Goal: Information Seeking & Learning: Check status

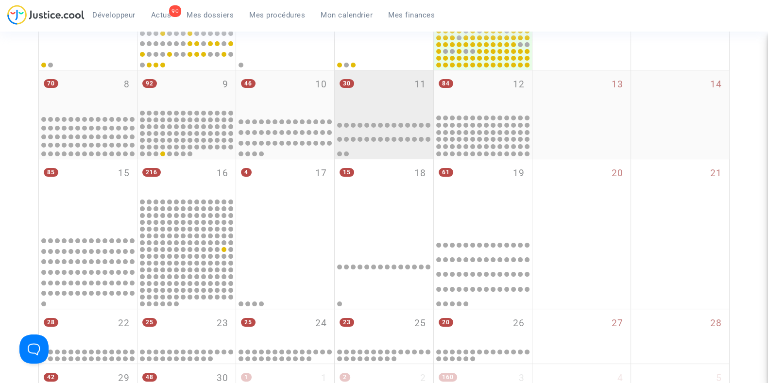
scroll to position [254, 0]
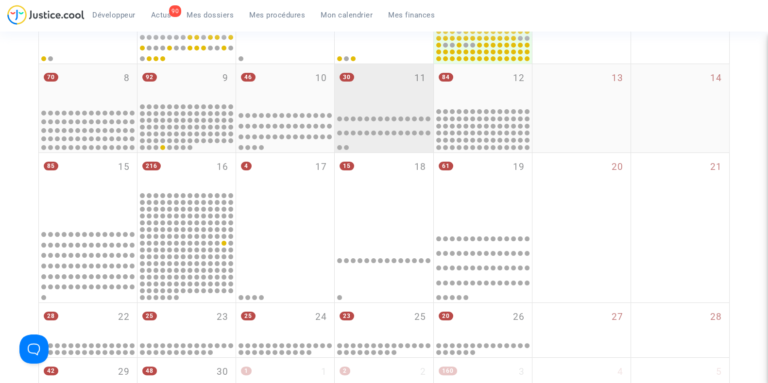
click at [396, 100] on div "30 11" at bounding box center [384, 85] width 98 height 43
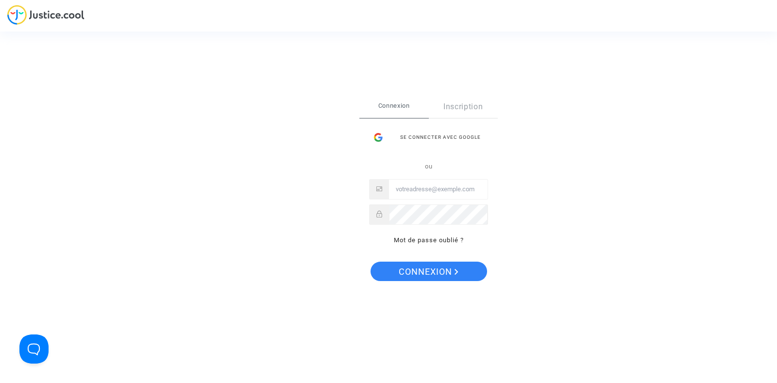
type input "[PERSON_NAME][EMAIL_ADDRESS][DOMAIN_NAME]"
click at [413, 273] on span "Connexion" at bounding box center [429, 272] width 60 height 20
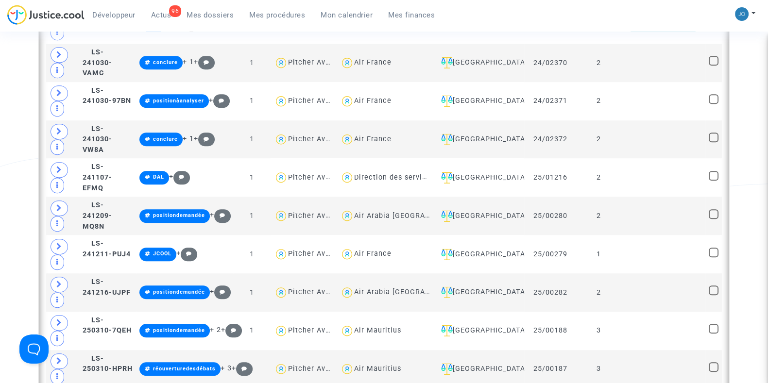
scroll to position [946, 0]
click at [492, 136] on div "Montpellier" at bounding box center [479, 140] width 84 height 12
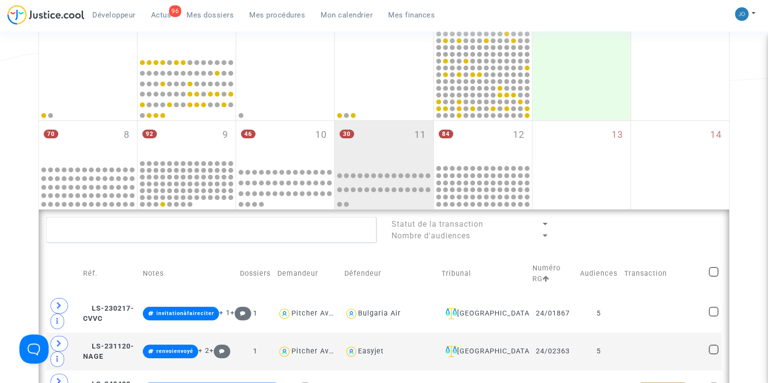
scroll to position [191, 0]
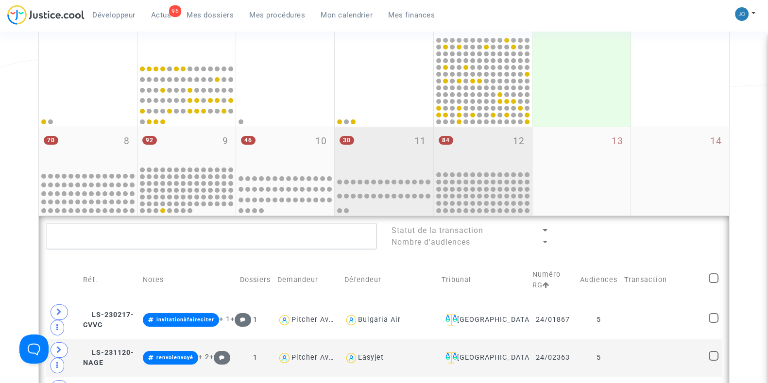
click at [493, 159] on div "84 12" at bounding box center [483, 148] width 98 height 43
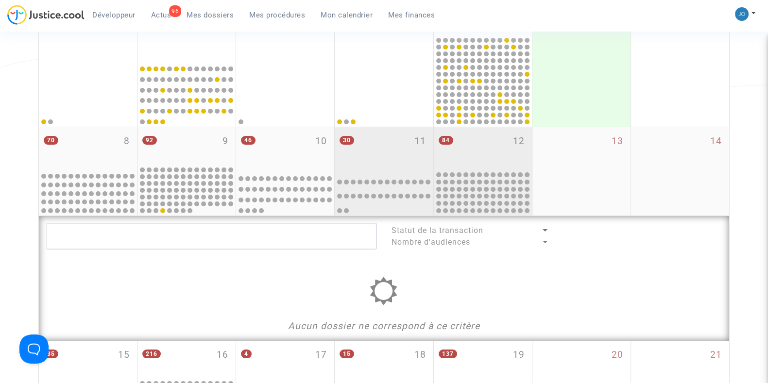
click at [419, 154] on div "30 11" at bounding box center [384, 148] width 98 height 43
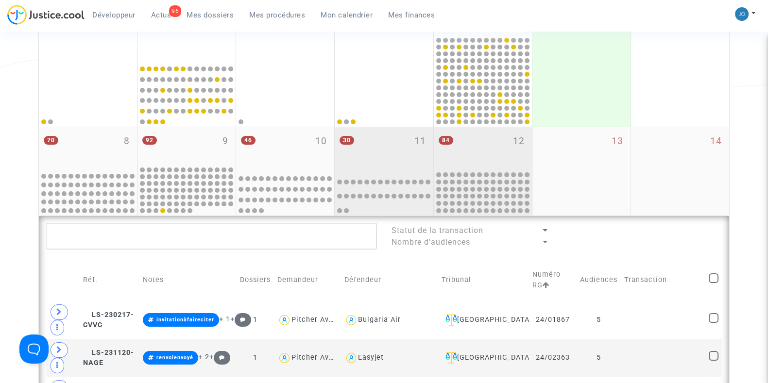
click at [481, 149] on div "84 12" at bounding box center [483, 148] width 98 height 43
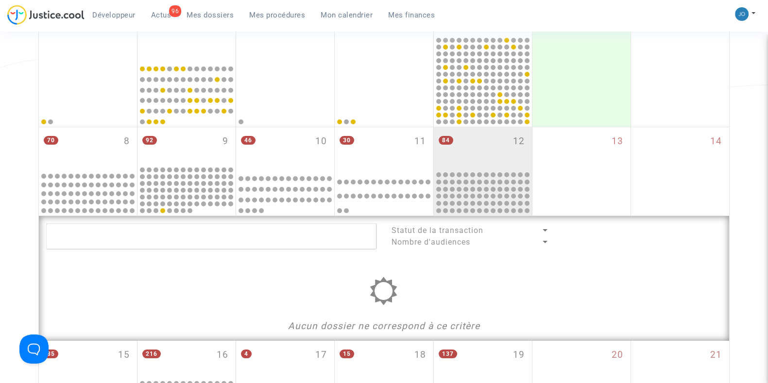
click at [6, 217] on div "Date de clôture d'instruction Date de conciliation Date d'audience Date de juge…" at bounding box center [384, 288] width 768 height 801
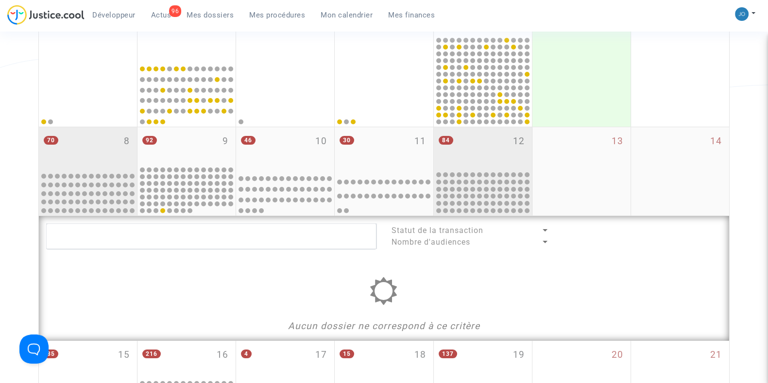
click at [102, 157] on div "70 8" at bounding box center [88, 148] width 98 height 43
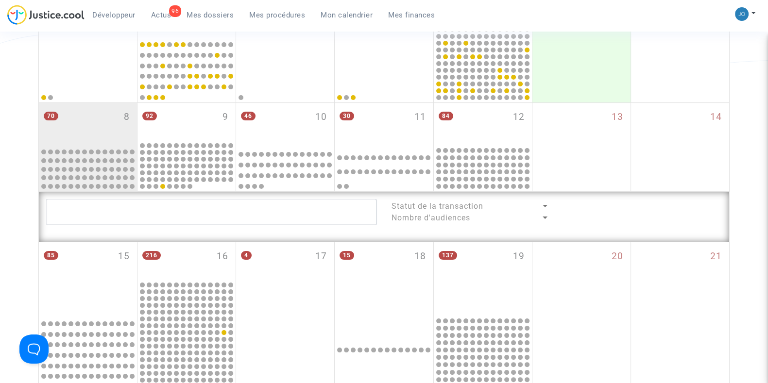
scroll to position [191, 0]
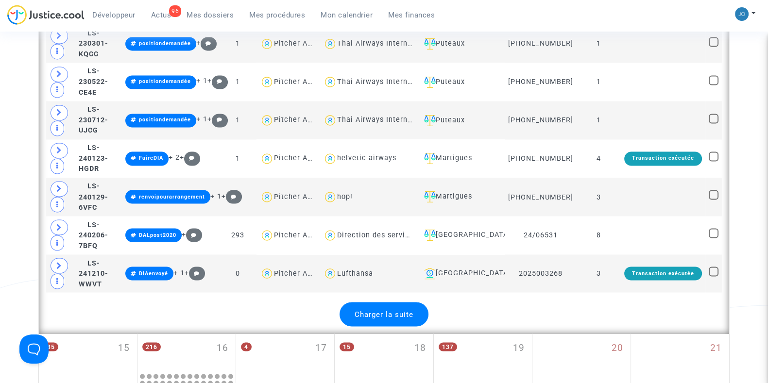
scroll to position [2107, 0]
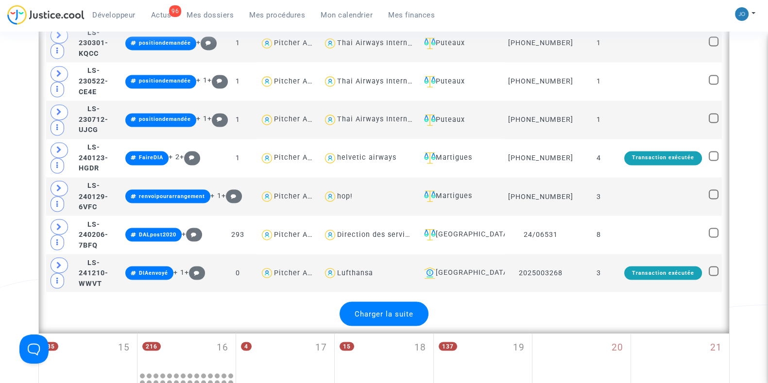
click at [386, 302] on div "Charger la suite" at bounding box center [383, 314] width 89 height 24
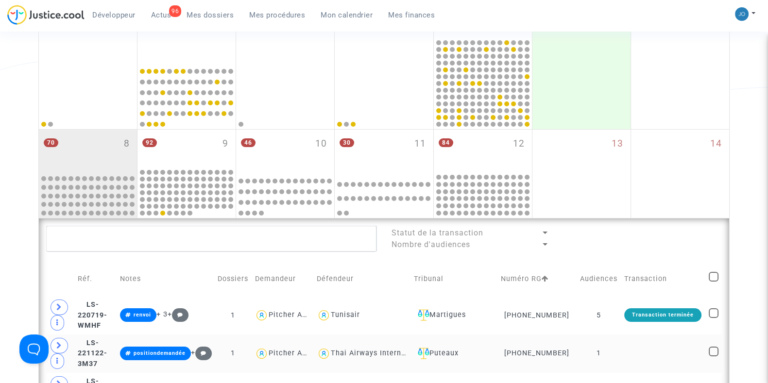
scroll to position [182, 0]
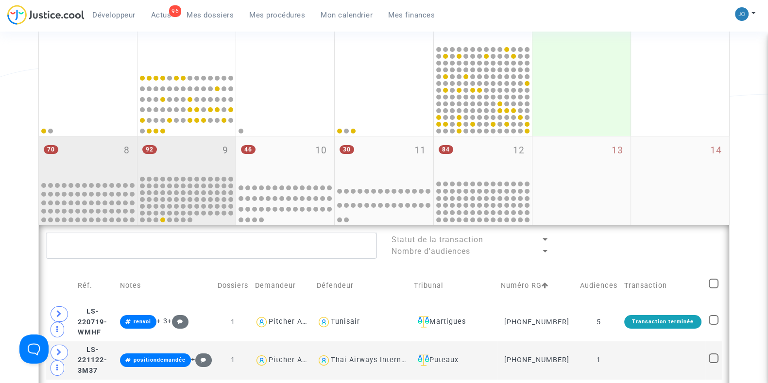
click at [179, 157] on div "92 9" at bounding box center [186, 155] width 98 height 38
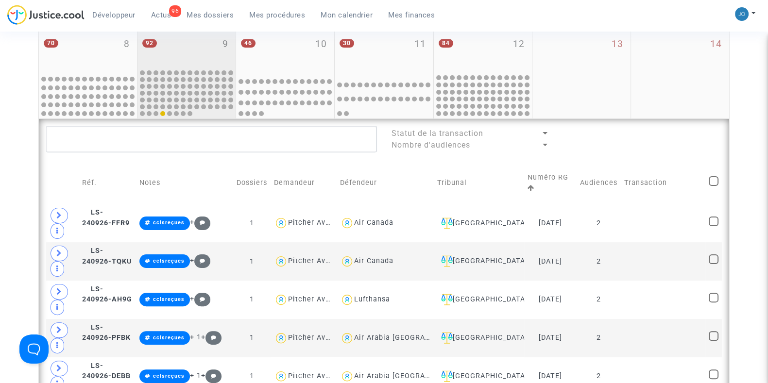
scroll to position [289, 0]
